Goal: Obtain resource: Download file/media

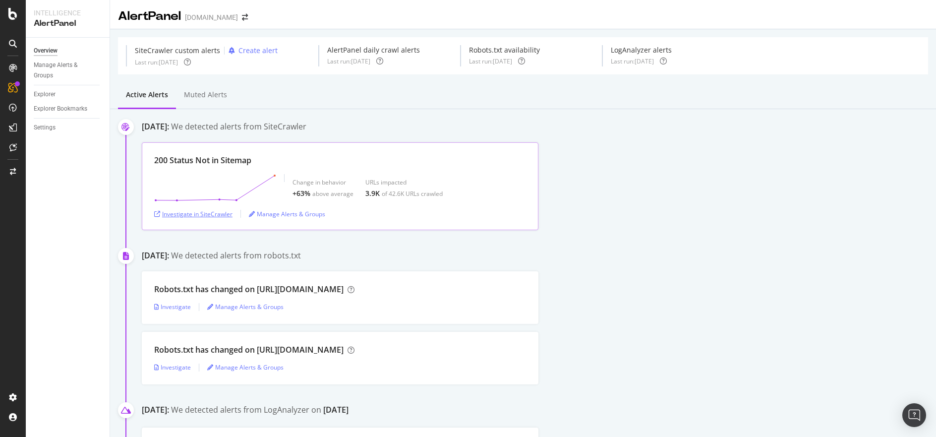
click at [221, 213] on div "Investigate in SiteCrawler" at bounding box center [193, 214] width 78 height 8
click at [67, 168] on div "DataExports" at bounding box center [56, 169] width 39 height 10
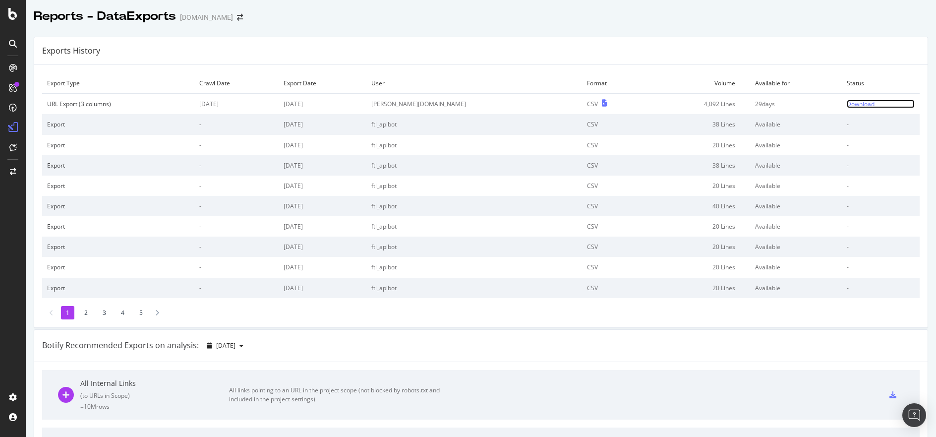
click at [847, 104] on div "Download" at bounding box center [861, 104] width 28 height 8
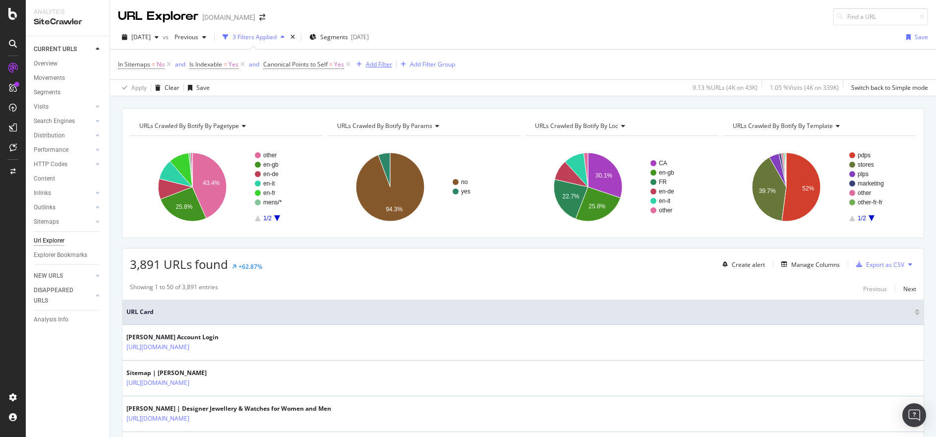
click at [377, 65] on div "Add Filter" at bounding box center [379, 64] width 26 height 8
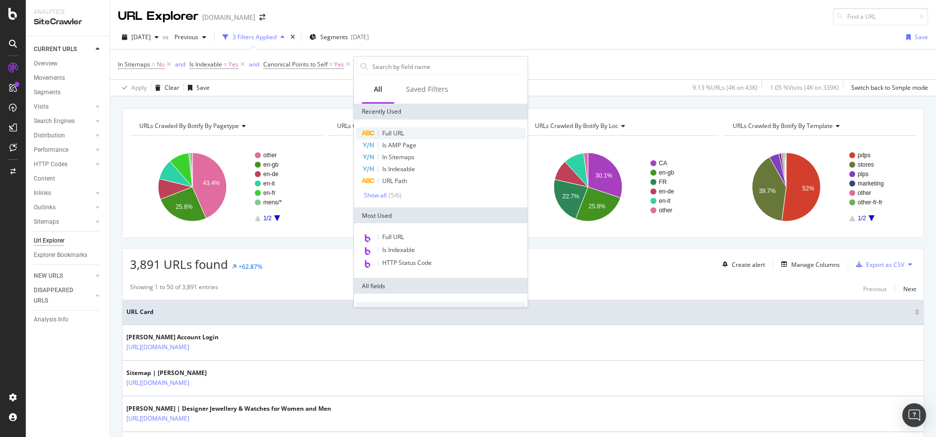
click at [416, 138] on div "Full URL" at bounding box center [441, 133] width 170 height 12
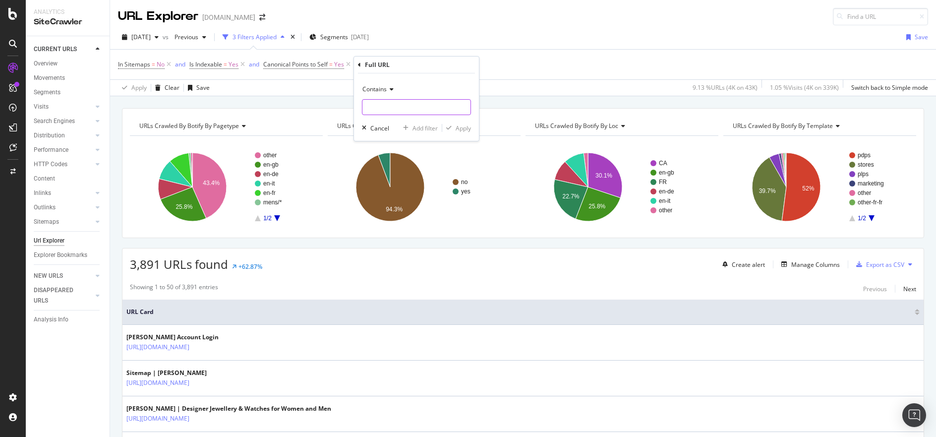
click at [411, 108] on input "text" at bounding box center [416, 107] width 108 height 16
type input "stories"
click at [456, 128] on div "Apply" at bounding box center [463, 128] width 15 height 8
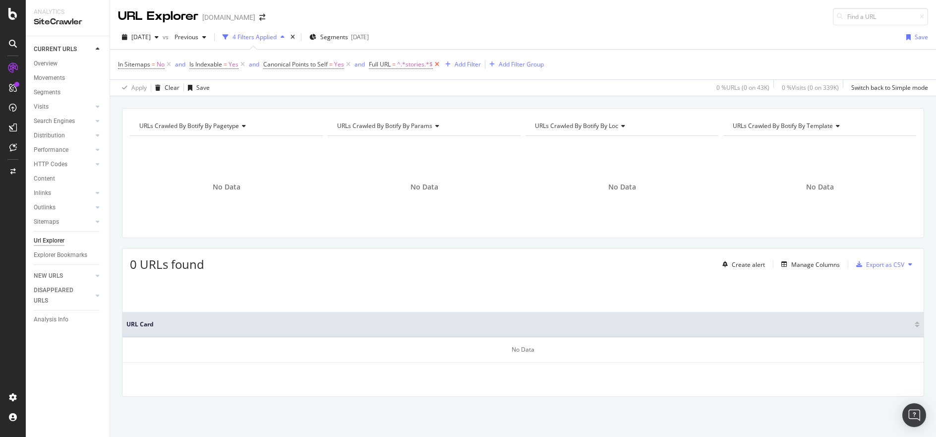
click at [441, 60] on icon at bounding box center [437, 64] width 8 height 10
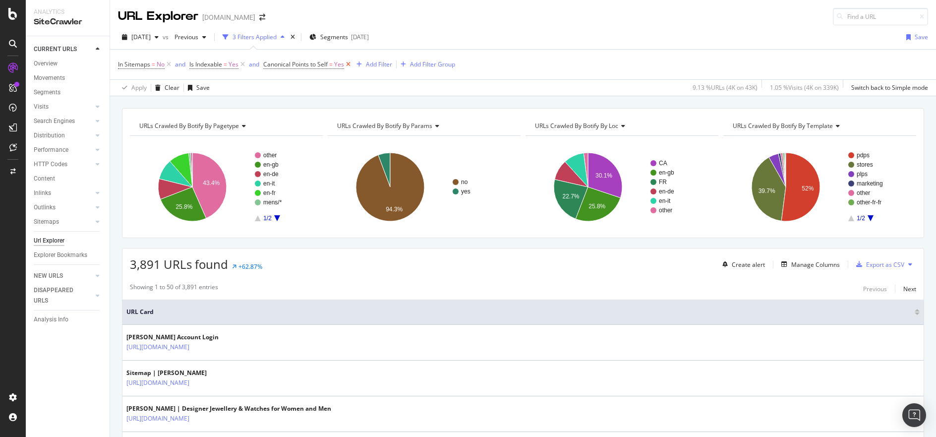
click at [348, 63] on icon at bounding box center [348, 64] width 8 height 10
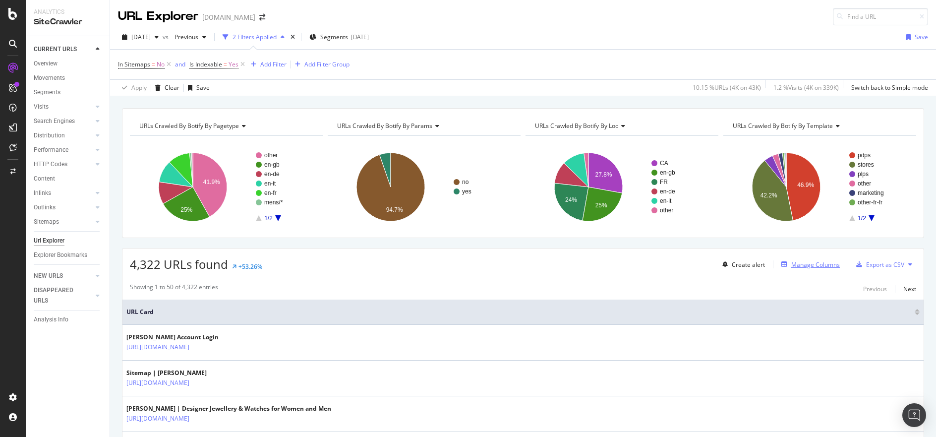
click at [781, 267] on div "button" at bounding box center [784, 264] width 14 height 6
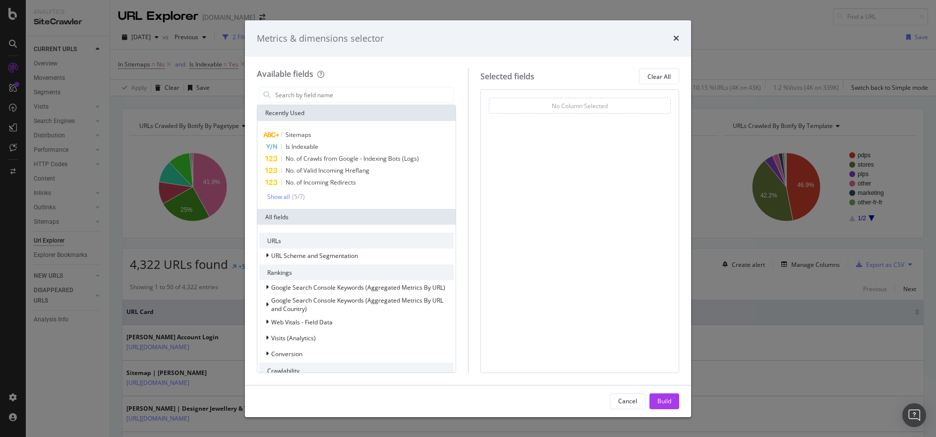
click at [649, 104] on div "No Column Selected" at bounding box center [580, 106] width 182 height 16
click at [378, 98] on input "modal" at bounding box center [363, 94] width 179 height 15
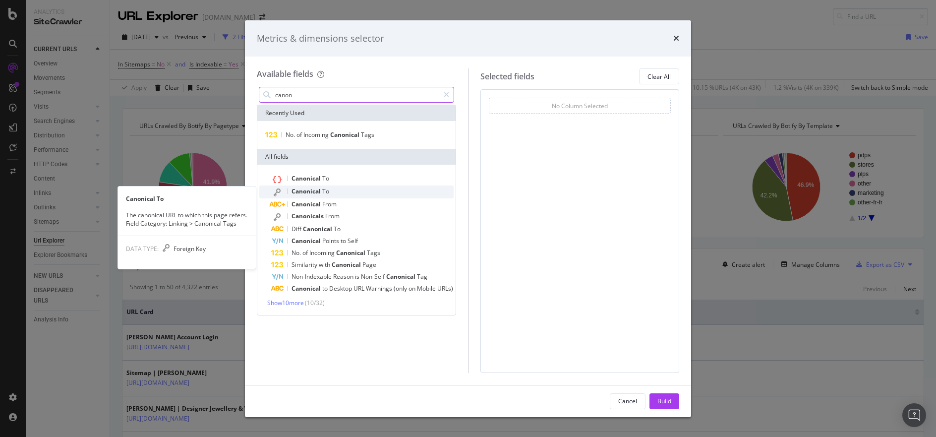
type input "canon"
click at [381, 192] on div "Canonical To" at bounding box center [362, 191] width 182 height 13
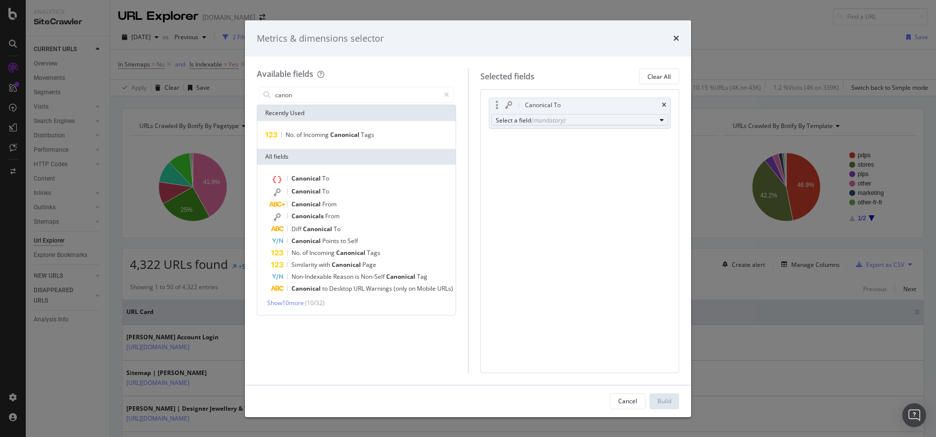
click at [642, 121] on div "Select a field (mandatory)" at bounding box center [576, 120] width 161 height 8
click at [598, 84] on div "Selected fields Clear All" at bounding box center [579, 76] width 199 height 16
click at [661, 103] on div "Canonical To" at bounding box center [579, 105] width 181 height 14
click at [662, 105] on icon "times" at bounding box center [664, 105] width 4 height 6
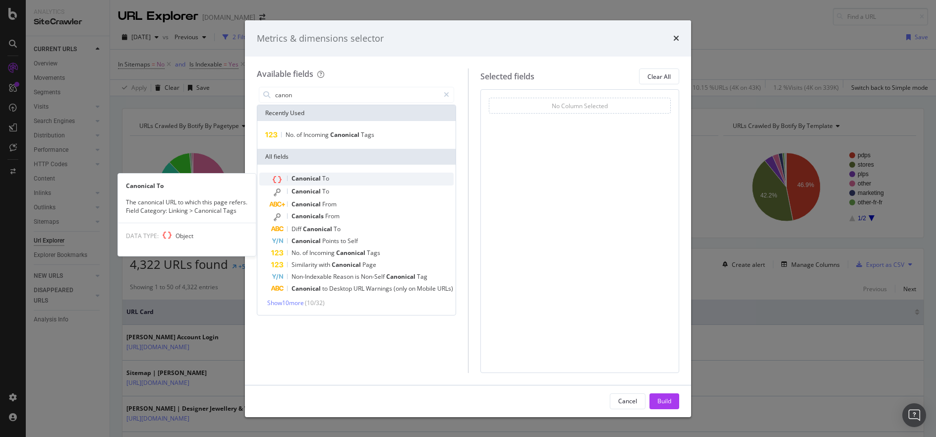
click at [358, 179] on div "Canonical To" at bounding box center [362, 179] width 182 height 13
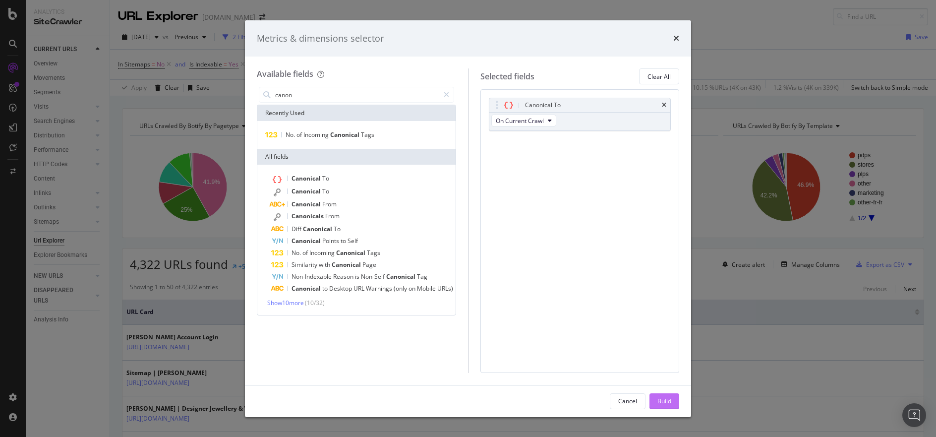
click at [654, 397] on button "Build" at bounding box center [665, 401] width 30 height 16
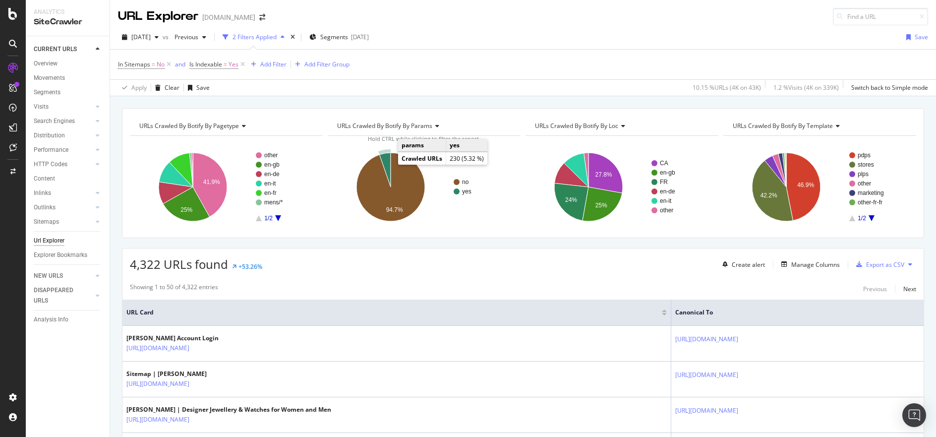
click at [382, 161] on icon "A chart." at bounding box center [384, 170] width 11 height 34
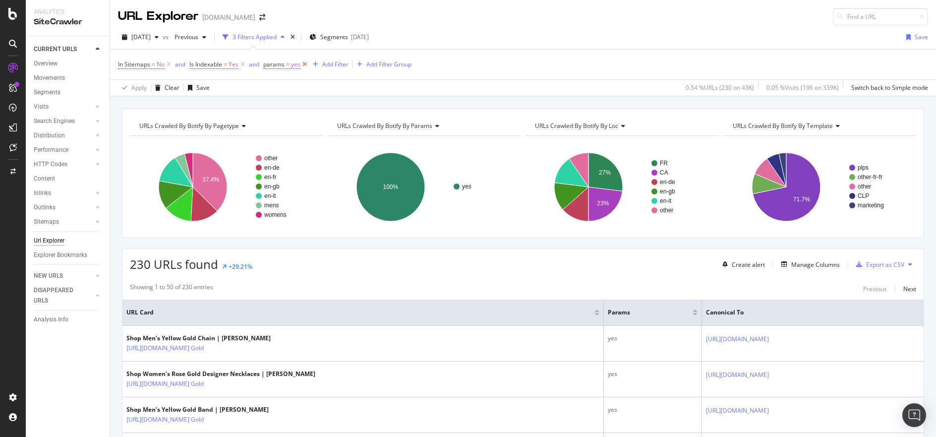
click at [303, 63] on icon at bounding box center [304, 64] width 8 height 10
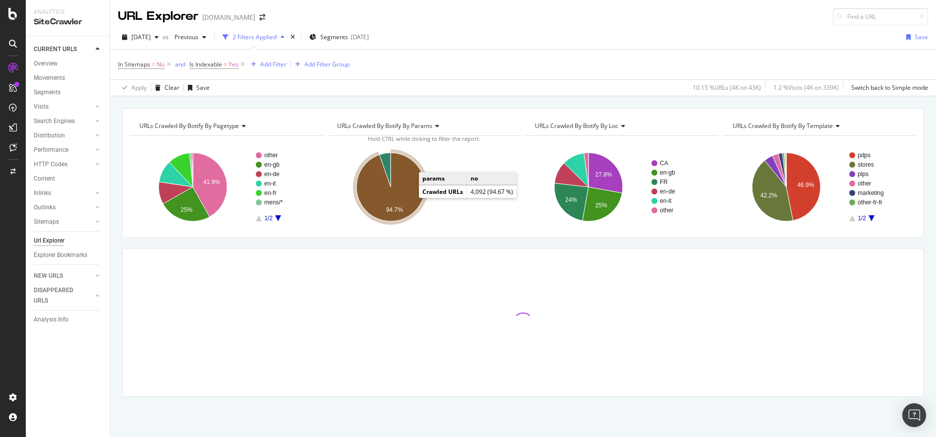
click at [409, 197] on icon "A chart." at bounding box center [390, 187] width 68 height 68
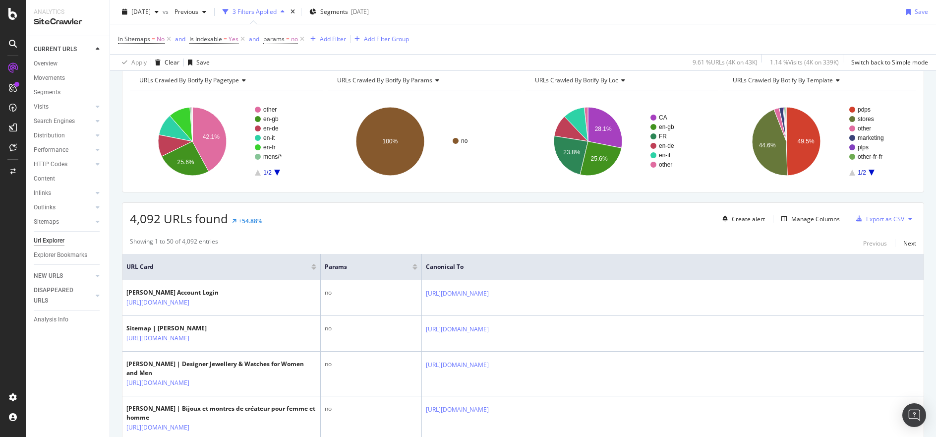
scroll to position [10, 0]
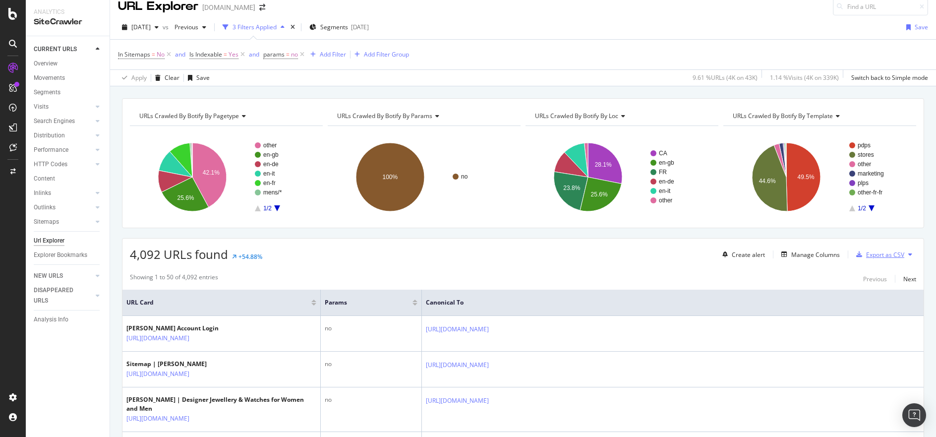
click at [876, 256] on div "Export as CSV" at bounding box center [885, 254] width 38 height 8
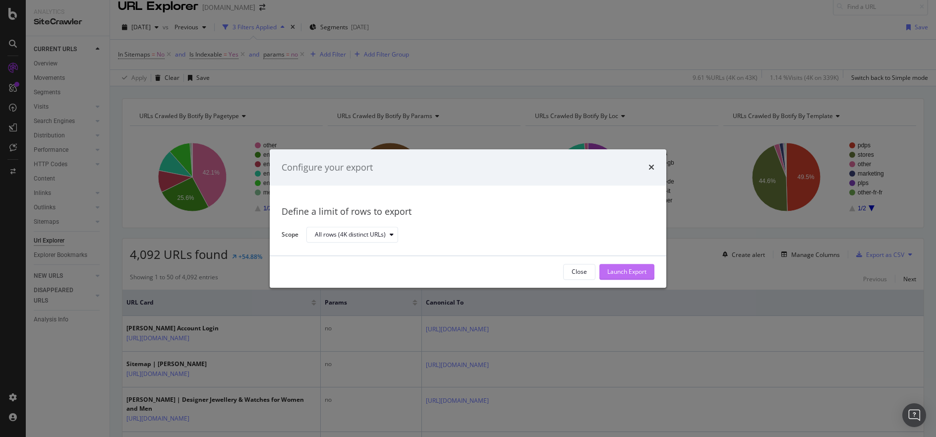
click at [628, 273] on div "Launch Export" at bounding box center [626, 272] width 39 height 8
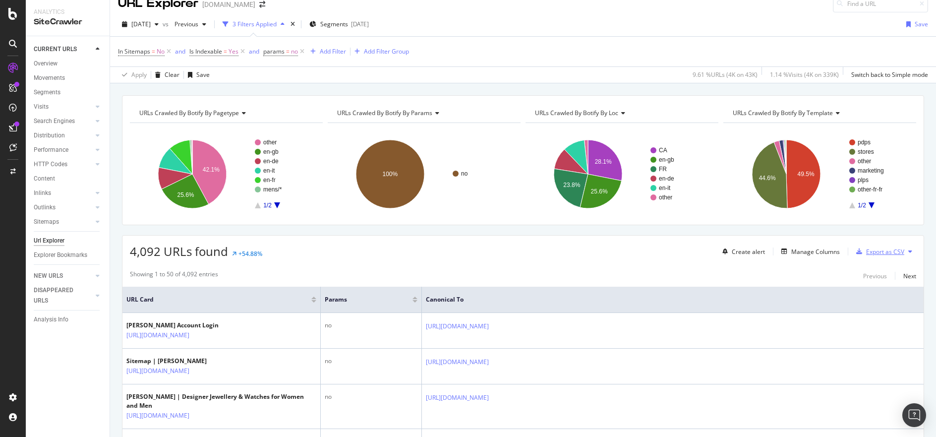
scroll to position [0, 0]
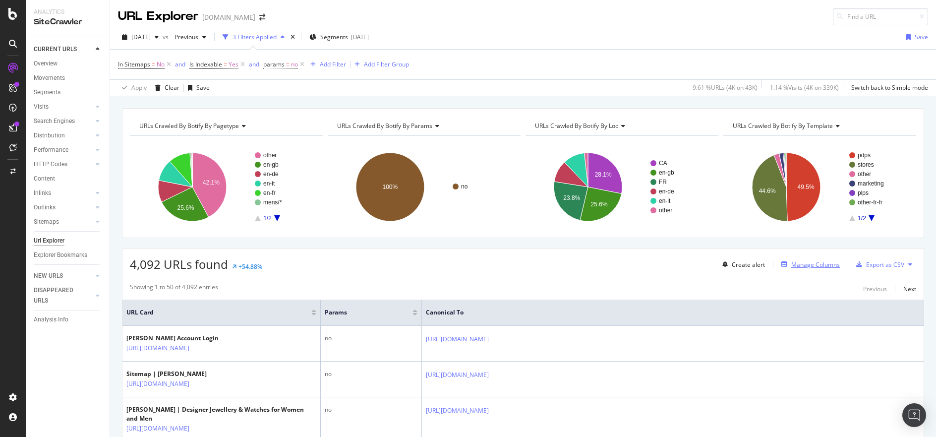
click at [804, 262] on div "Manage Columns" at bounding box center [815, 264] width 49 height 8
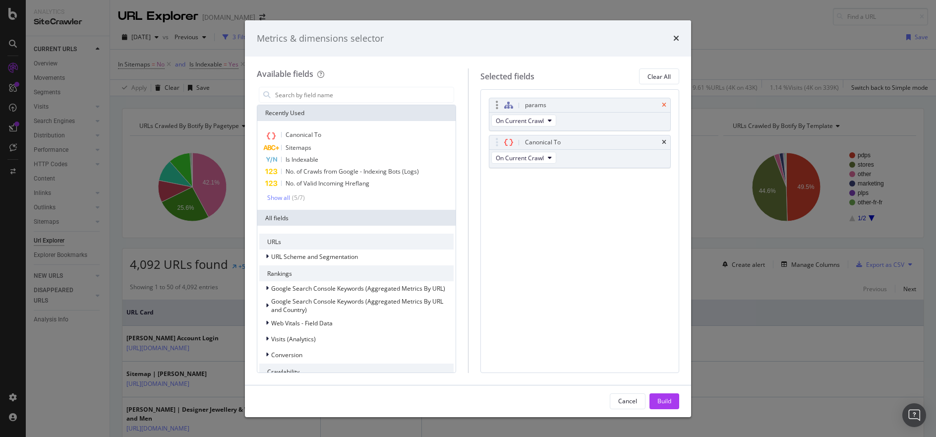
click at [665, 103] on icon "times" at bounding box center [664, 105] width 4 height 6
click at [349, 93] on input "modal" at bounding box center [363, 94] width 179 height 15
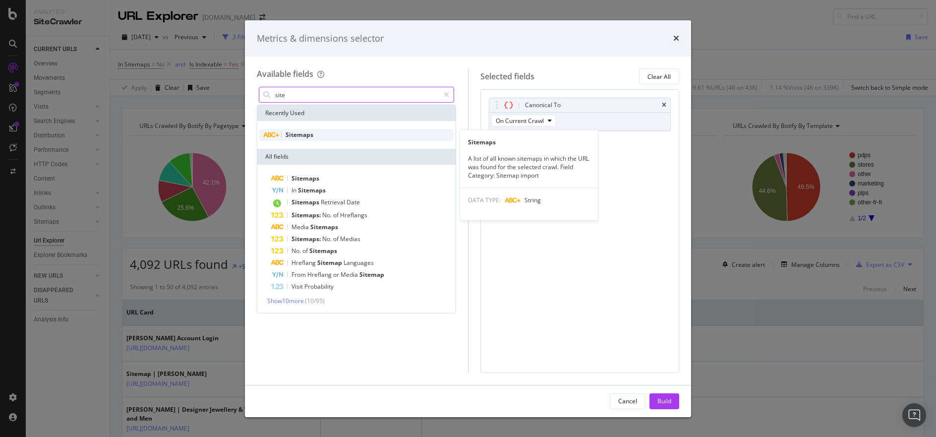
type input "site"
click at [328, 136] on div "Sitemaps" at bounding box center [356, 135] width 194 height 12
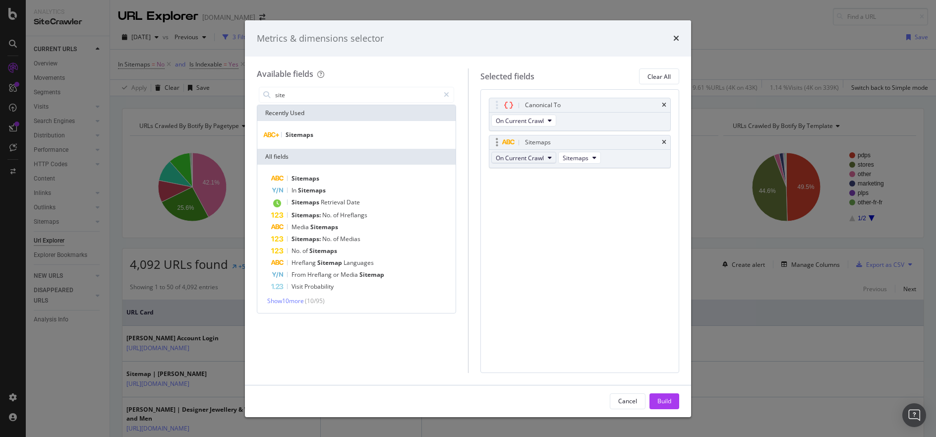
click at [545, 158] on button "On Current Crawl" at bounding box center [523, 158] width 65 height 12
click at [547, 191] on span "On Compared Crawl" at bounding box center [528, 193] width 56 height 9
click at [600, 157] on icon "modal" at bounding box center [602, 158] width 4 height 6
click at [662, 182] on div "Canonical To On Current Crawl Sitemaps On Compared Crawl Sitemaps You can use t…" at bounding box center [580, 144] width 182 height 92
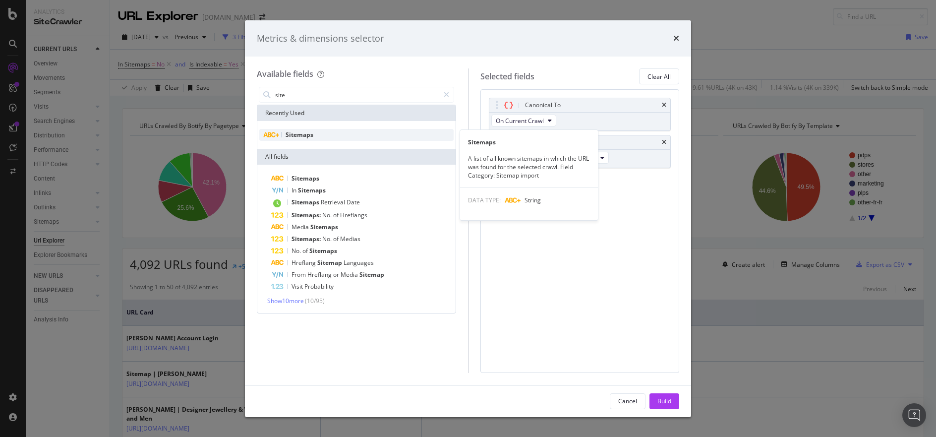
click at [292, 136] on span "Sitemaps" at bounding box center [300, 134] width 28 height 8
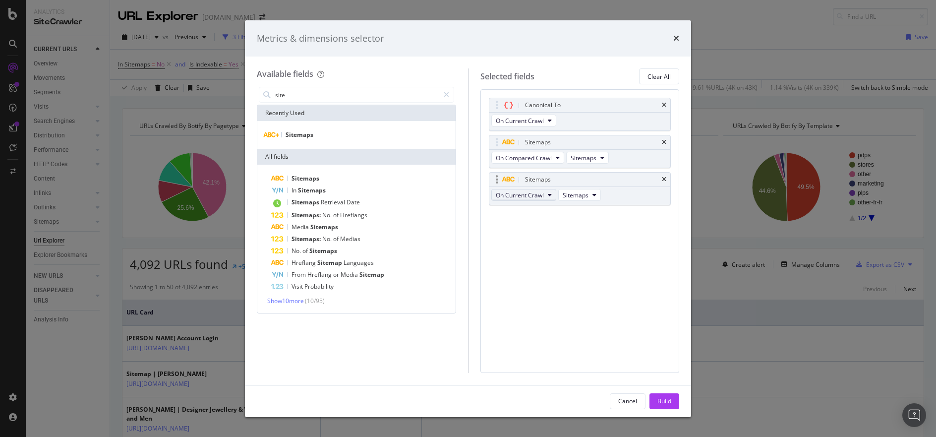
click at [547, 198] on button "On Current Crawl" at bounding box center [523, 195] width 65 height 12
click at [546, 227] on span "On Compared Crawl" at bounding box center [528, 231] width 56 height 9
click at [665, 398] on div "Build" at bounding box center [664, 401] width 14 height 8
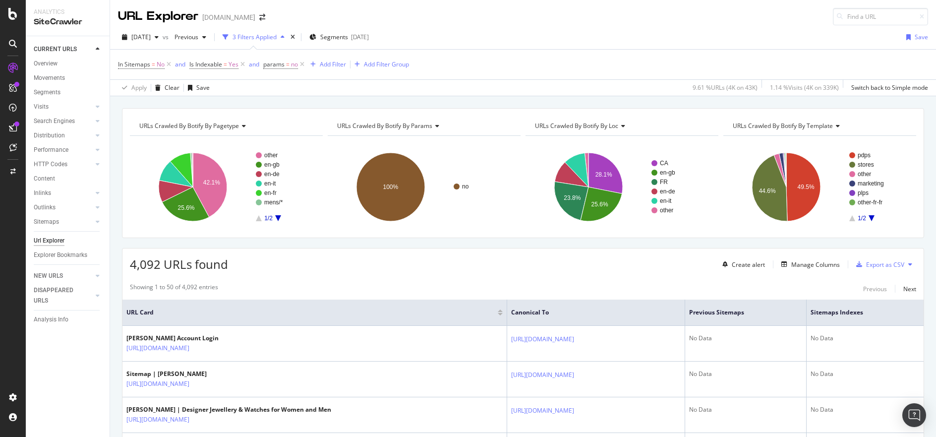
click at [784, 1] on div "URL Explorer davidyurman.com" at bounding box center [523, 12] width 826 height 25
click at [795, 260] on div "Manage Columns" at bounding box center [815, 264] width 49 height 8
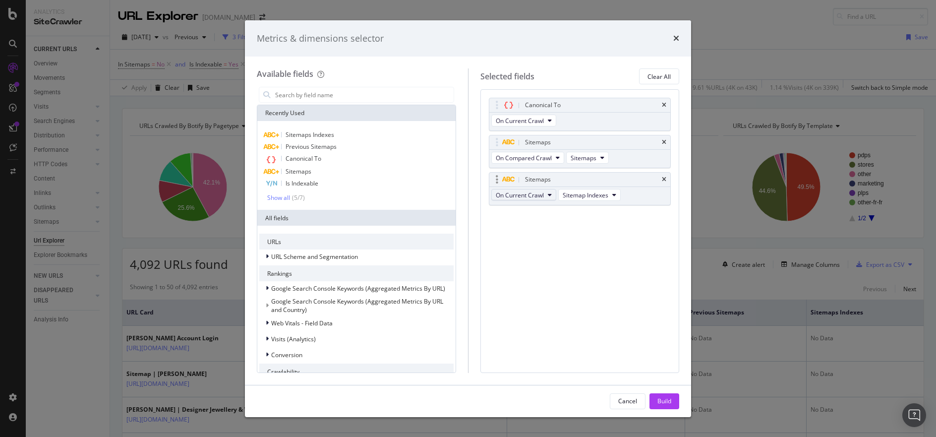
click at [544, 193] on button "On Current Crawl" at bounding box center [523, 195] width 65 height 12
click at [542, 230] on span "On Compared Crawl" at bounding box center [528, 231] width 56 height 9
click at [657, 400] on div "Build" at bounding box center [664, 401] width 14 height 8
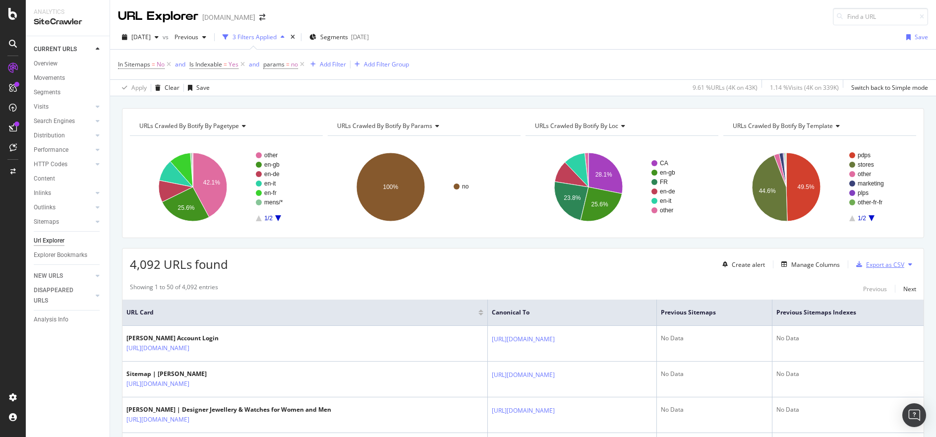
click at [880, 267] on div "Export as CSV" at bounding box center [885, 264] width 38 height 8
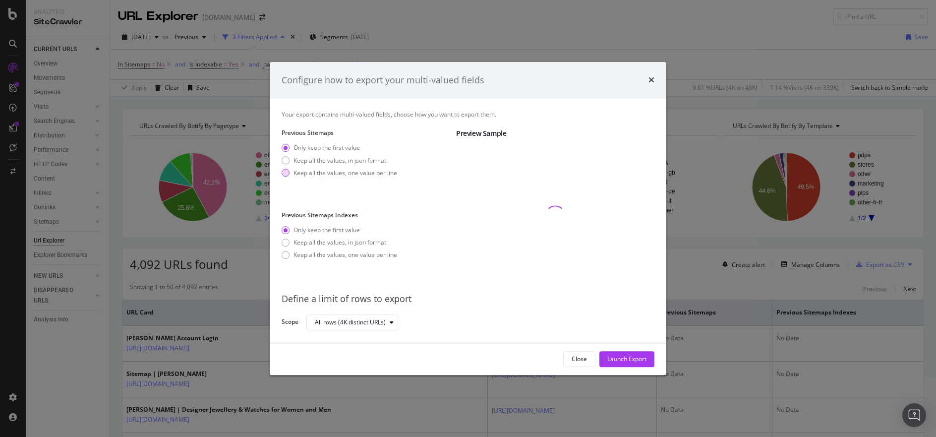
click at [334, 175] on div "Keep all the values, one value per line" at bounding box center [346, 173] width 104 height 8
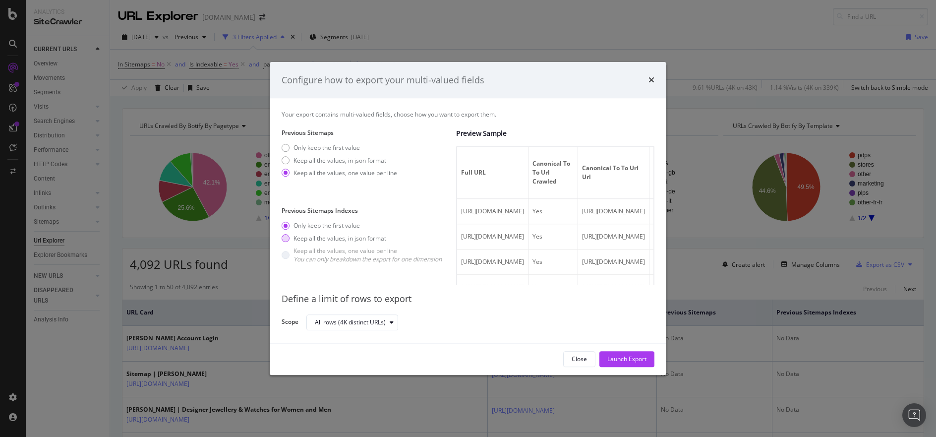
click at [346, 240] on div "Keep all the values, in json format" at bounding box center [340, 238] width 93 height 8
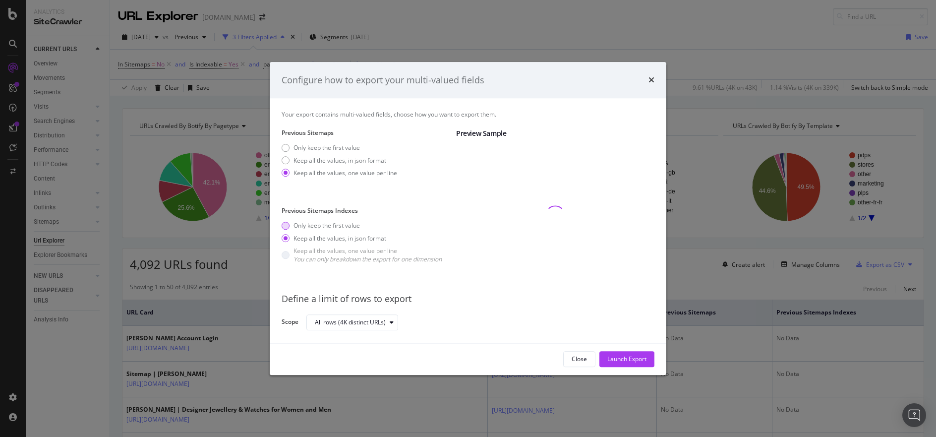
click at [290, 227] on div "Only keep the first value" at bounding box center [362, 226] width 160 height 8
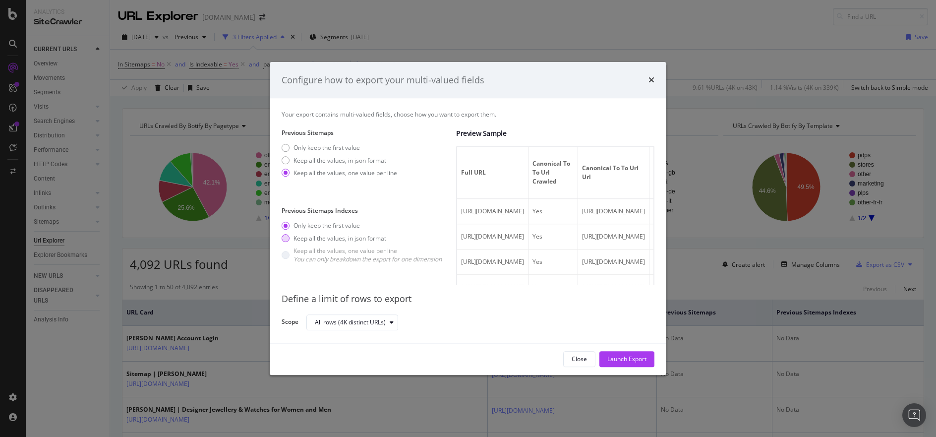
click at [375, 241] on div "Keep all the values, in json format" at bounding box center [340, 238] width 93 height 8
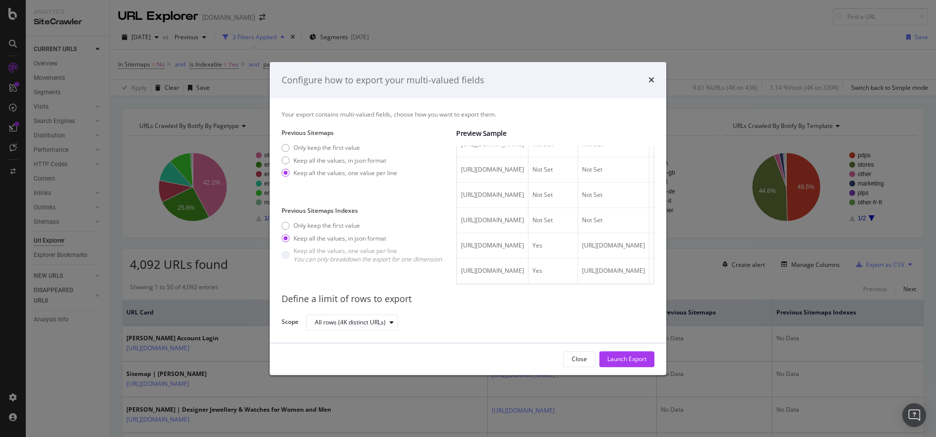
scroll to position [1312, 0]
click at [360, 227] on div "Only keep the first value" at bounding box center [327, 226] width 66 height 8
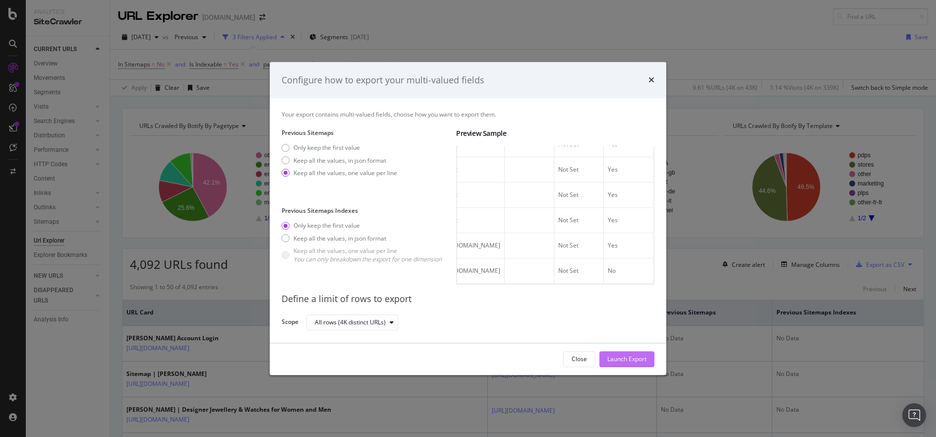
click at [627, 359] on div "Launch Export" at bounding box center [626, 359] width 39 height 8
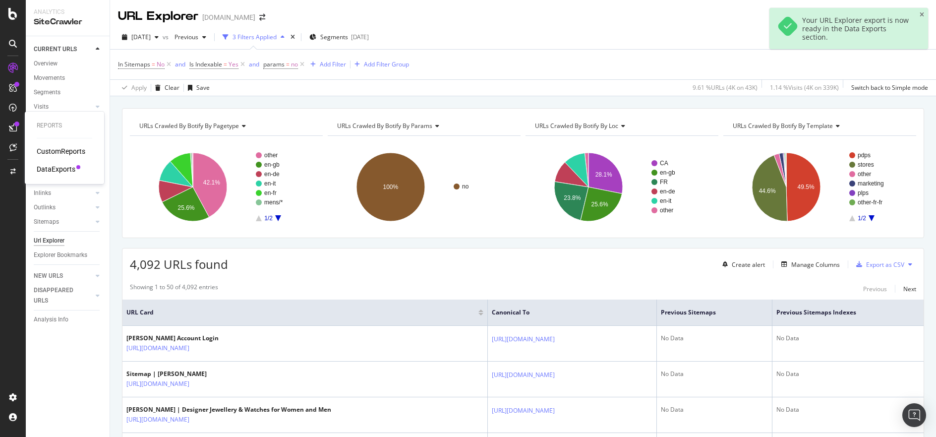
click at [65, 172] on div "DataExports" at bounding box center [56, 169] width 39 height 10
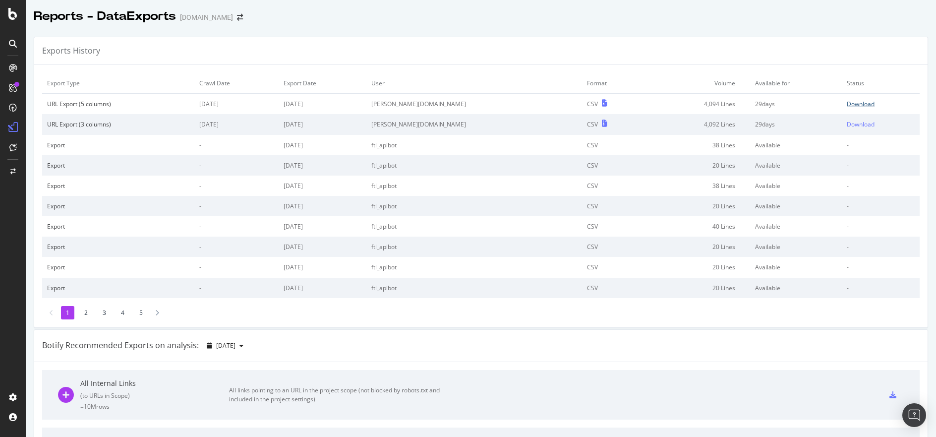
click at [847, 104] on div "Download" at bounding box center [861, 104] width 28 height 8
